Goal: Task Accomplishment & Management: Manage account settings

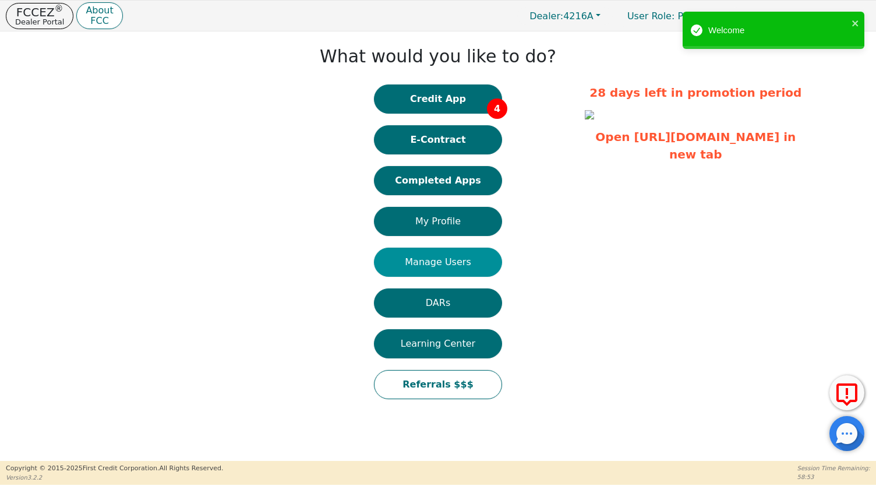
click at [432, 262] on button "Manage Users" at bounding box center [438, 261] width 128 height 29
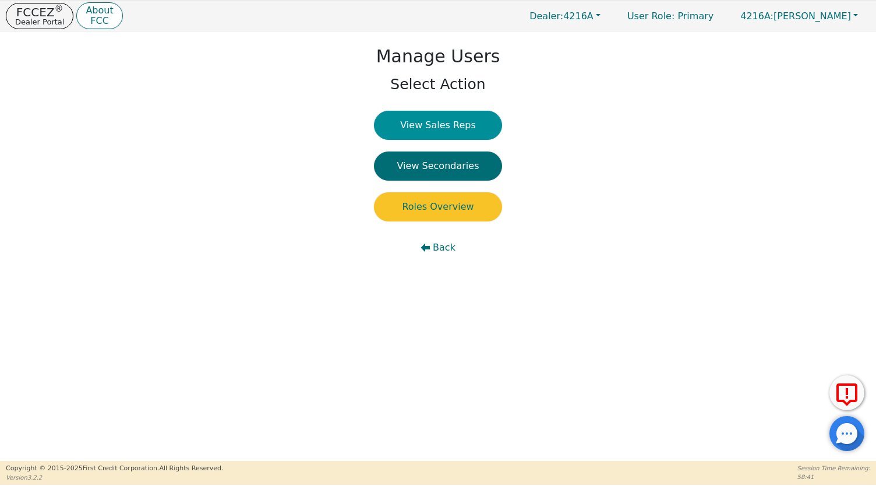
click at [449, 125] on button "View Sales Reps" at bounding box center [438, 125] width 128 height 29
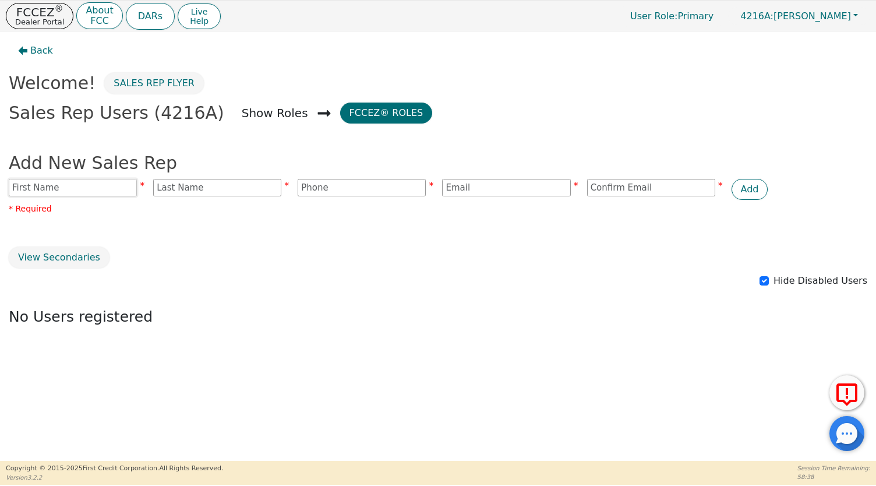
click at [107, 185] on input "text" at bounding box center [73, 187] width 128 height 17
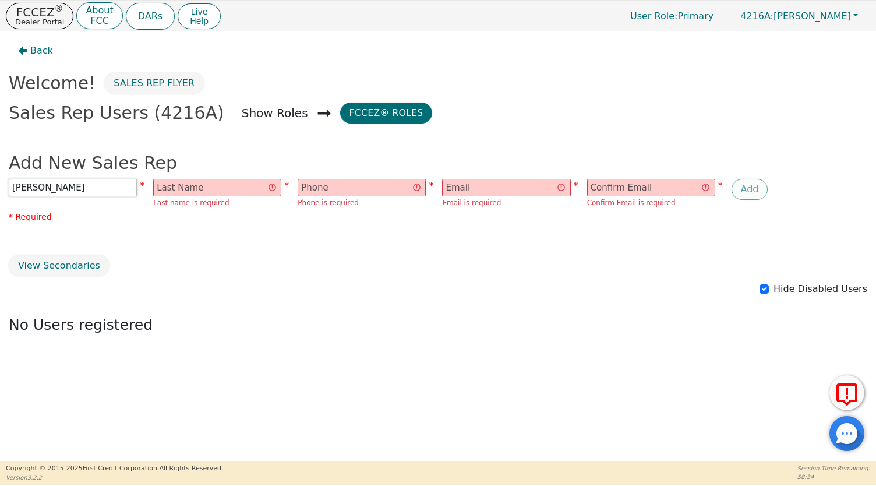
type input "[PERSON_NAME]"
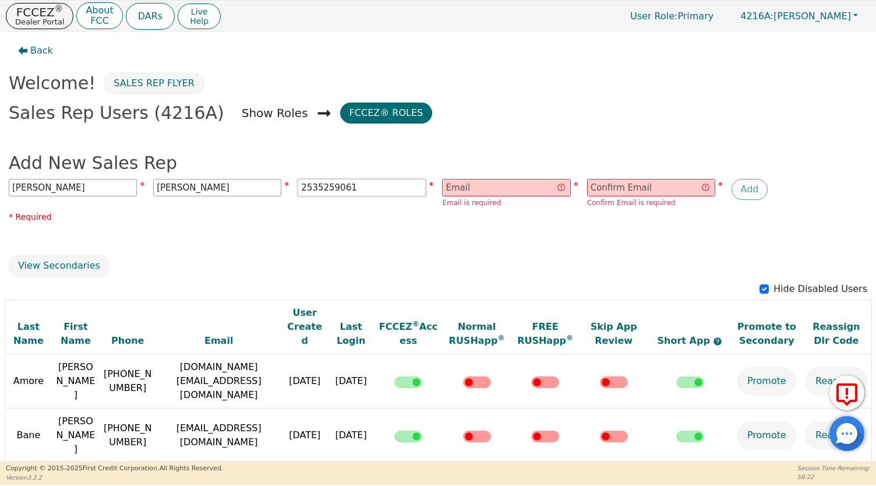
type input "2535259061"
type input "[EMAIL_ADDRESS][DOMAIN_NAME]"
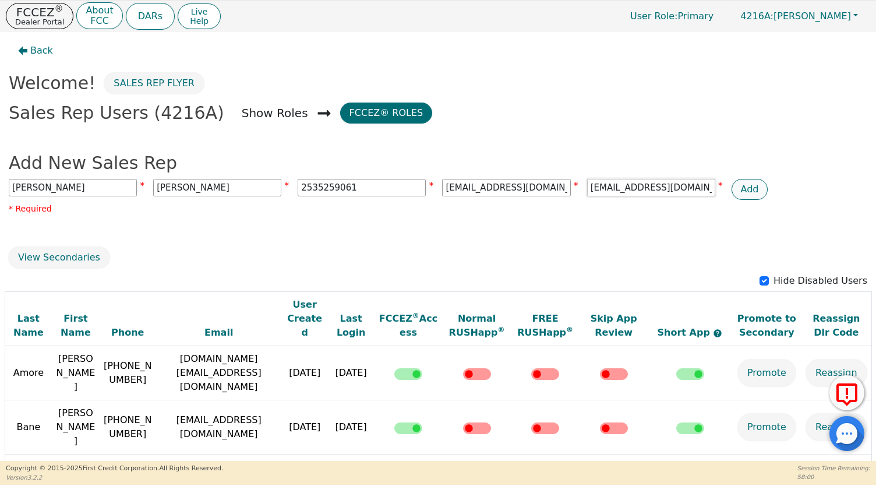
type input "[EMAIL_ADDRESS][DOMAIN_NAME]"
click at [750, 189] on button "Add" at bounding box center [749, 189] width 37 height 21
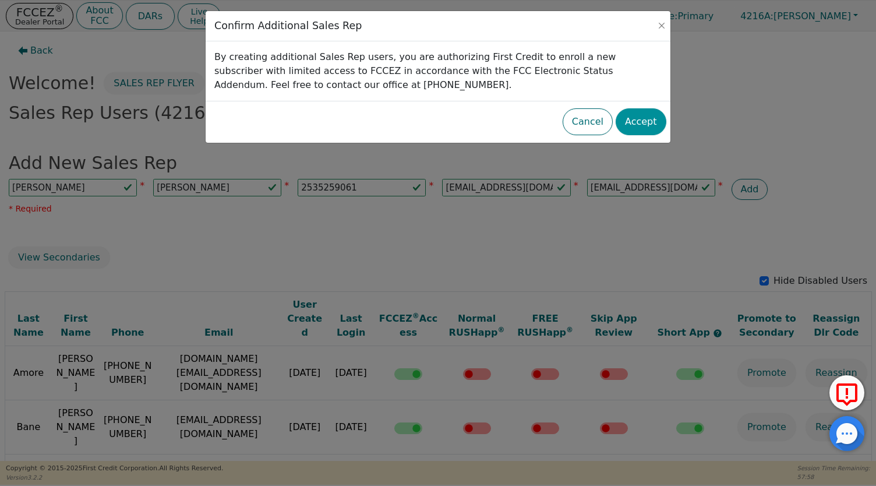
click at [642, 121] on button "Accept" at bounding box center [640, 121] width 51 height 27
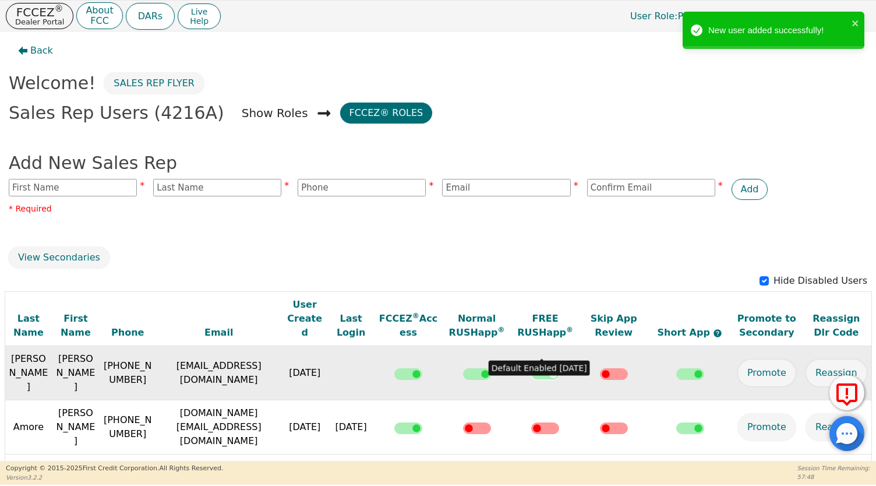
click at [545, 368] on input "checkbox" at bounding box center [545, 374] width 28 height 12
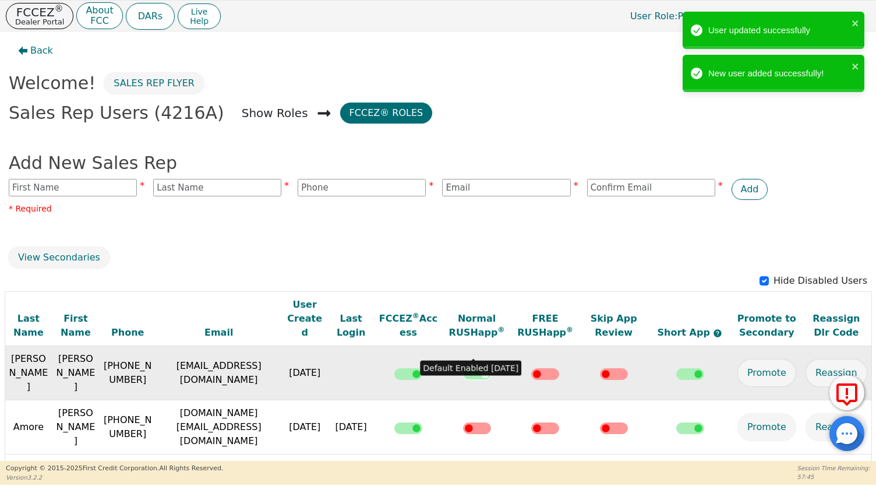
click at [480, 368] on input "checkbox" at bounding box center [477, 374] width 28 height 12
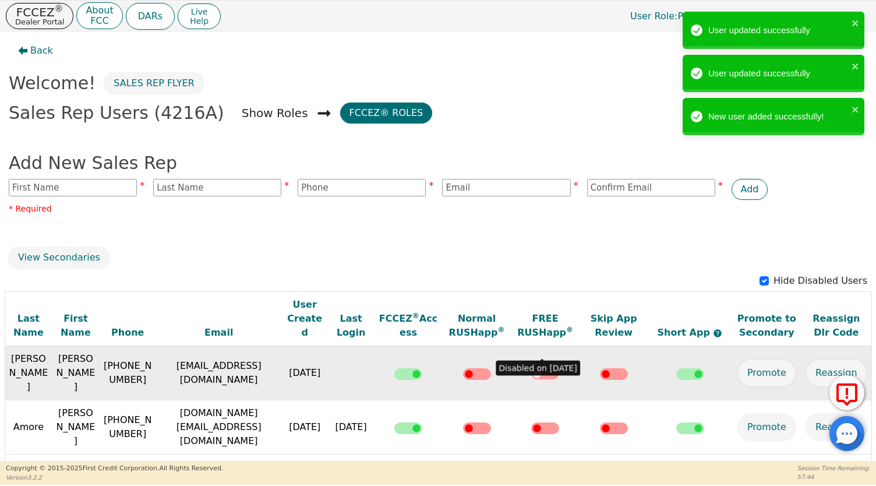
click at [532, 368] on input "checkbox" at bounding box center [545, 374] width 28 height 12
click at [547, 368] on input "checkbox" at bounding box center [545, 374] width 28 height 12
click at [536, 368] on input "checkbox" at bounding box center [545, 374] width 28 height 12
click at [602, 368] on input "checkbox" at bounding box center [614, 374] width 28 height 12
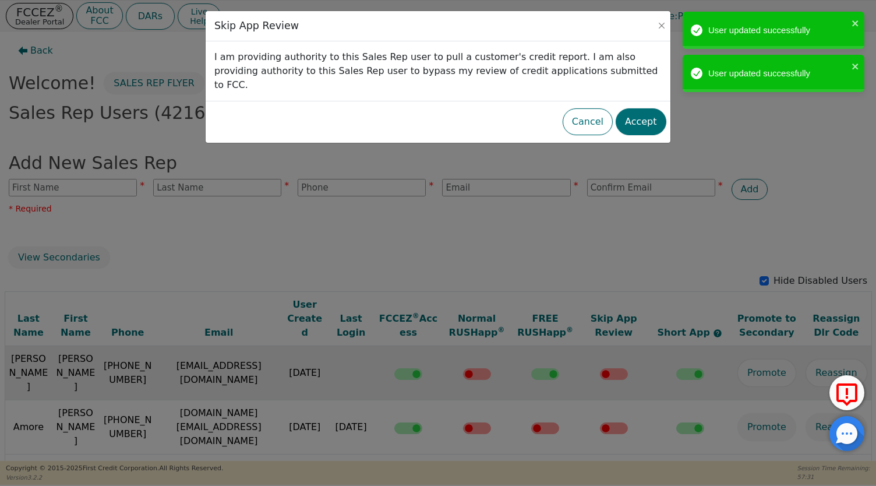
click at [650, 105] on div "Cancel Accept" at bounding box center [438, 121] width 456 height 33
click at [649, 108] on button "Accept" at bounding box center [640, 121] width 51 height 27
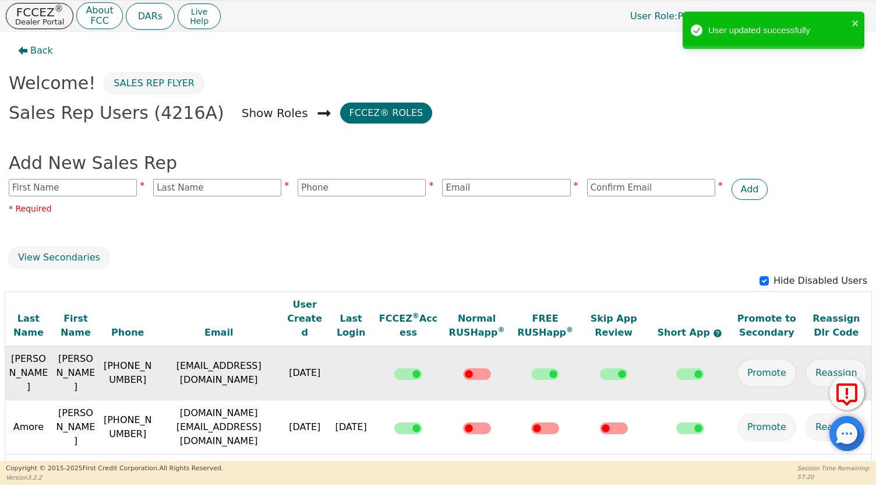
click at [512, 240] on div "Back Welcome! Sales Rep Flyer Sales Rep Users (4216A) Show Roles FCCEZ® Roles A…" at bounding box center [438, 370] width 876 height 679
